Goal: Information Seeking & Learning: Learn about a topic

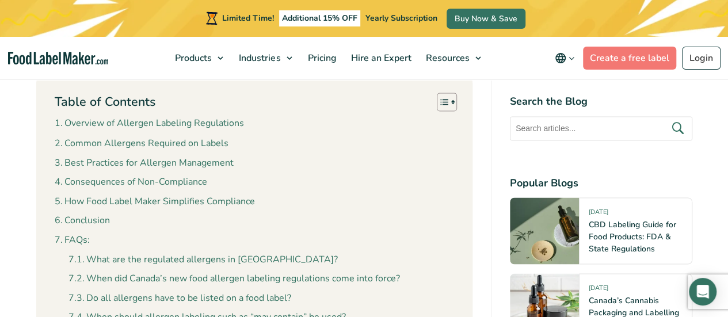
scroll to position [978, 0]
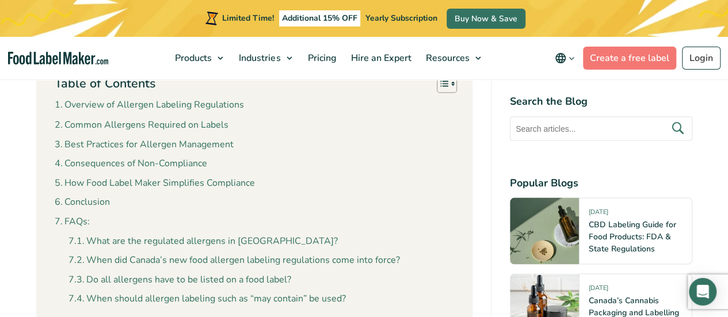
click at [146, 127] on link "Common Allergens Required on Labels" at bounding box center [142, 124] width 174 height 15
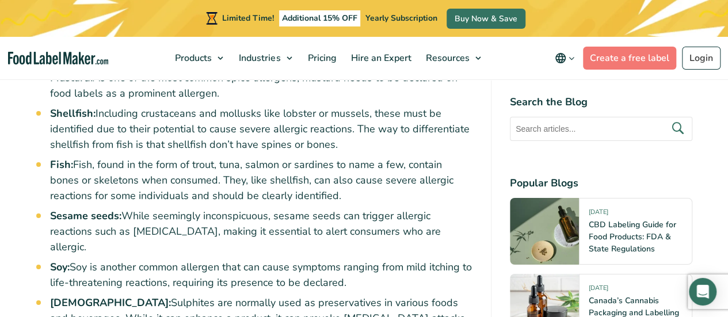
scroll to position [1905, 0]
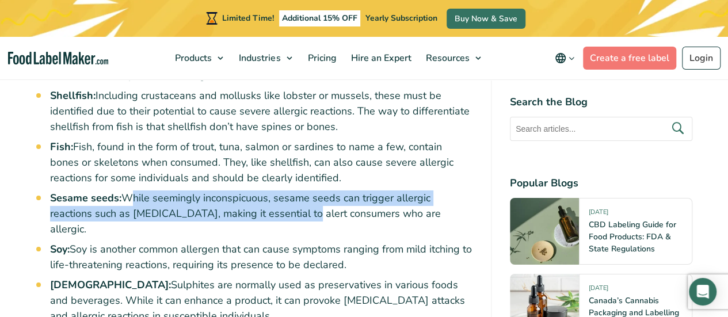
drag, startPoint x: 123, startPoint y: 165, endPoint x: 299, endPoint y: 182, distance: 176.3
click at [299, 190] on li "Sesame seeds: While seemingly inconspicuous, sesame seeds can trigger allergic …" at bounding box center [261, 213] width 422 height 47
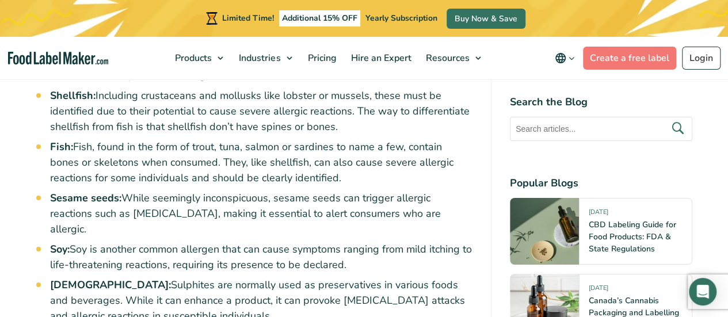
click at [199, 191] on ul "Peanuts and Tree Nuts: A source of severe allergic reactions, these must be lis…" at bounding box center [261, 145] width 422 height 492
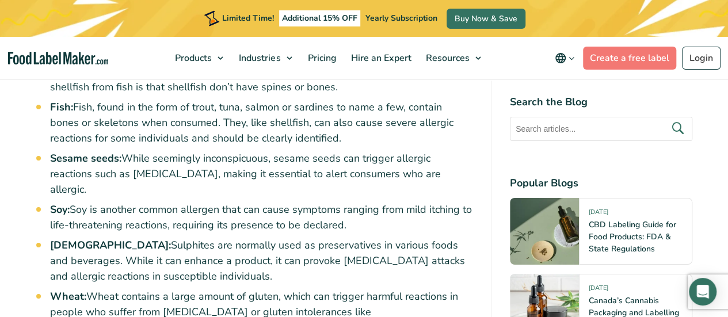
scroll to position [1962, 0]
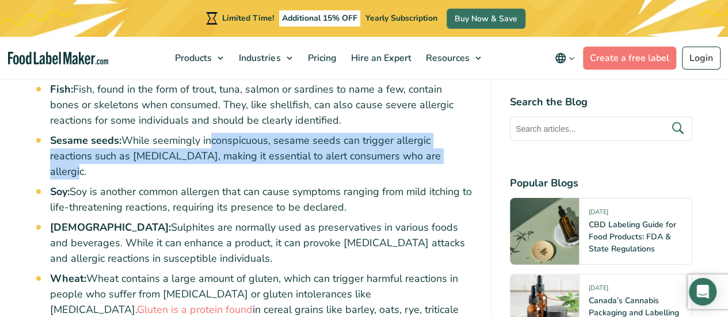
drag, startPoint x: 205, startPoint y: 108, endPoint x: 452, endPoint y: 122, distance: 246.7
click at [452, 133] on li "Sesame seeds: While seemingly inconspicuous, sesame seeds can trigger allergic …" at bounding box center [261, 156] width 422 height 47
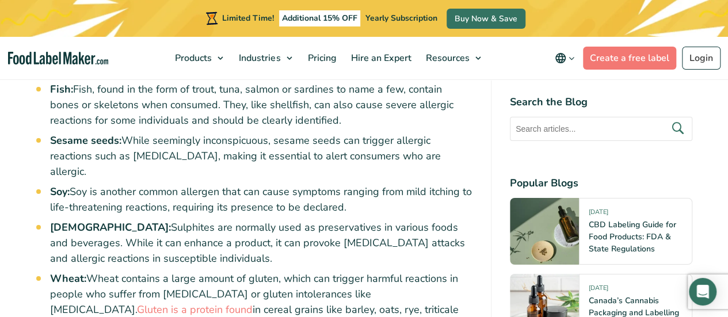
click at [230, 133] on ul "Peanuts and Tree Nuts: A source of severe allergic reactions, these must be lis…" at bounding box center [261, 87] width 422 height 492
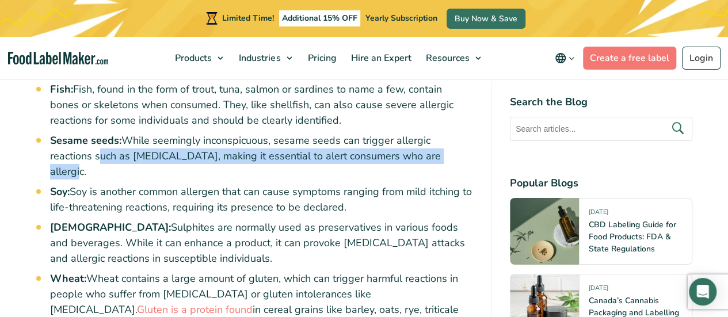
drag, startPoint x: 93, startPoint y: 123, endPoint x: 449, endPoint y: 126, distance: 355.6
click at [449, 133] on li "Sesame seeds: While seemingly inconspicuous, sesame seeds can trigger allergic …" at bounding box center [261, 156] width 422 height 47
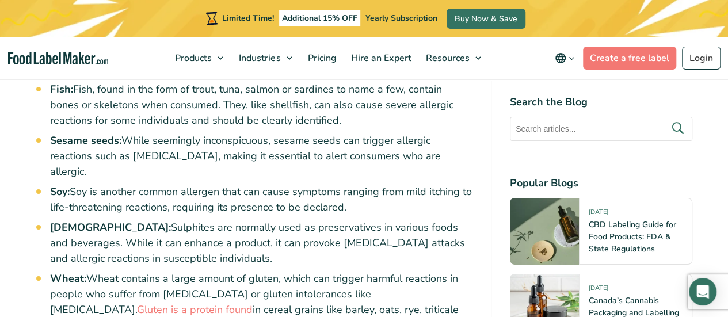
click at [336, 184] on li "Soy: Soy is another common allergen that can cause symptoms ranging from mild i…" at bounding box center [261, 199] width 422 height 31
click at [228, 184] on li "Soy: Soy is another common allergen that can cause symptoms ranging from mild i…" at bounding box center [261, 199] width 422 height 31
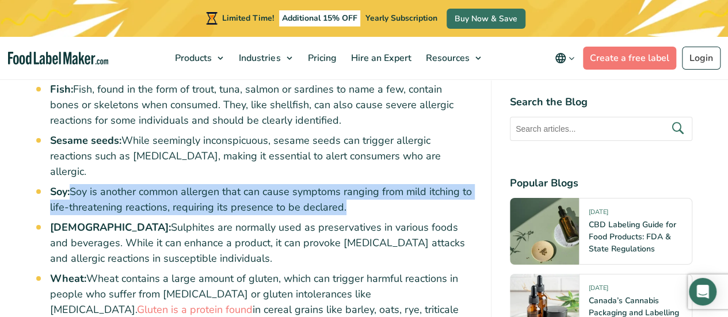
drag, startPoint x: 73, startPoint y: 141, endPoint x: 359, endPoint y: 155, distance: 286.3
click at [359, 184] on li "Soy: Soy is another common allergen that can cause symptoms ranging from mild i…" at bounding box center [261, 199] width 422 height 31
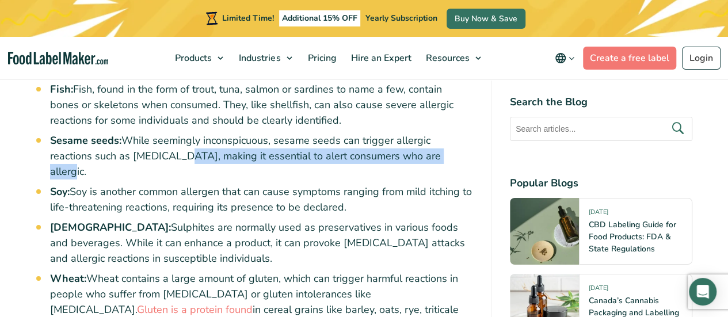
drag, startPoint x: 178, startPoint y: 121, endPoint x: 446, endPoint y: 126, distance: 267.6
click at [446, 133] on li "Sesame seeds: While seemingly inconspicuous, sesame seeds can trigger allergic …" at bounding box center [261, 156] width 422 height 47
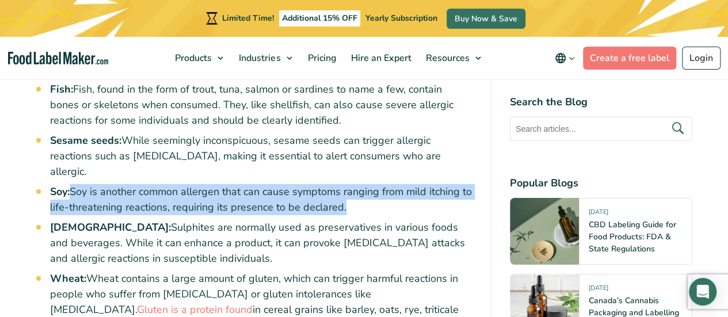
drag, startPoint x: 75, startPoint y: 144, endPoint x: 369, endPoint y: 159, distance: 295.0
click at [369, 184] on li "Soy: Soy is another common allergen that can cause symptoms ranging from mild i…" at bounding box center [261, 199] width 422 height 31
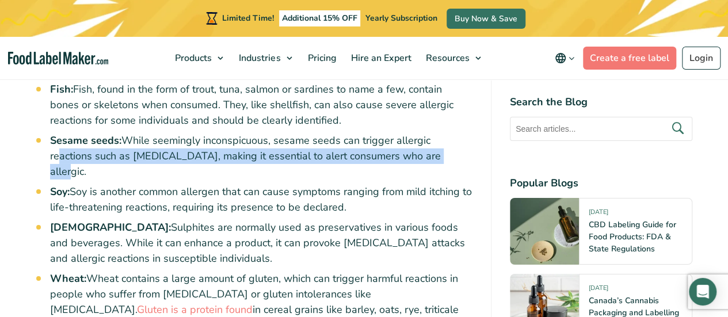
drag, startPoint x: 52, startPoint y: 123, endPoint x: 441, endPoint y: 129, distance: 389.6
click at [441, 133] on li "Sesame seeds: While seemingly inconspicuous, sesame seeds can trigger allergic …" at bounding box center [261, 156] width 422 height 47
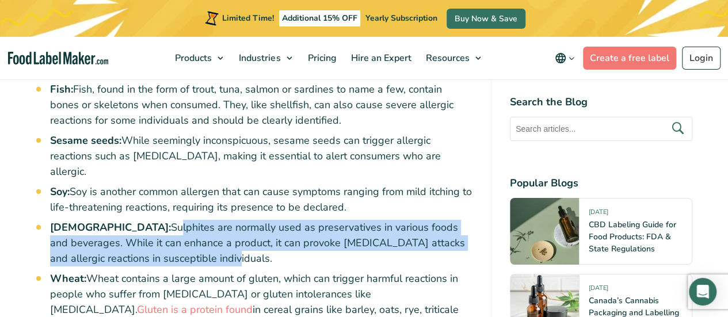
drag, startPoint x: 128, startPoint y: 178, endPoint x: 162, endPoint y: 210, distance: 46.4
click at [162, 220] on li "Sulphites: Sulphites are normally used as preservatives in various foods and be…" at bounding box center [261, 243] width 422 height 47
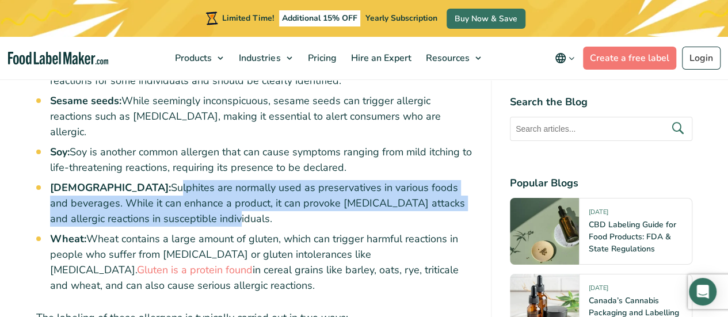
scroll to position [2020, 0]
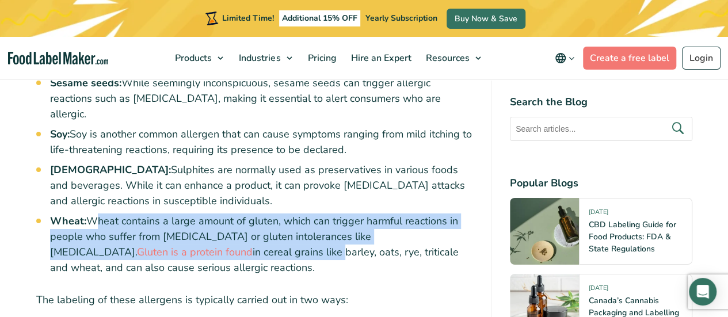
drag, startPoint x: 97, startPoint y: 172, endPoint x: 168, endPoint y: 208, distance: 79.3
click at [168, 213] on li "Wheat: Wheat contains a large amount of gluten, which can trigger harmful react…" at bounding box center [261, 244] width 422 height 62
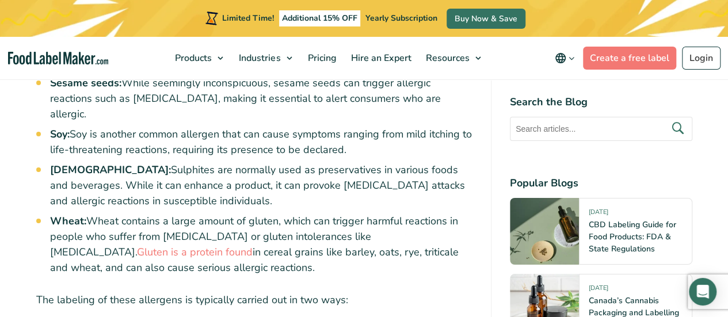
click at [325, 162] on li "Sulphites: Sulphites are normally used as preservatives in various foods and be…" at bounding box center [261, 185] width 422 height 47
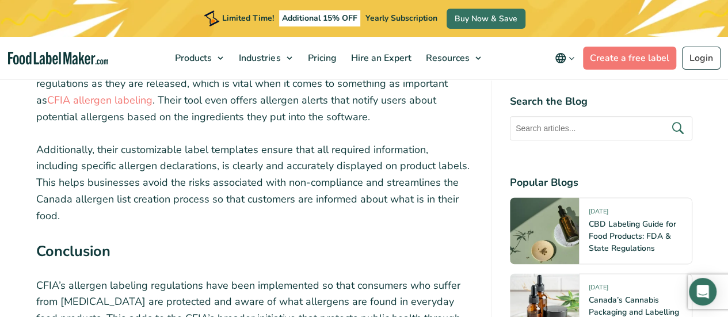
scroll to position [2998, 0]
